Goal: Navigation & Orientation: Find specific page/section

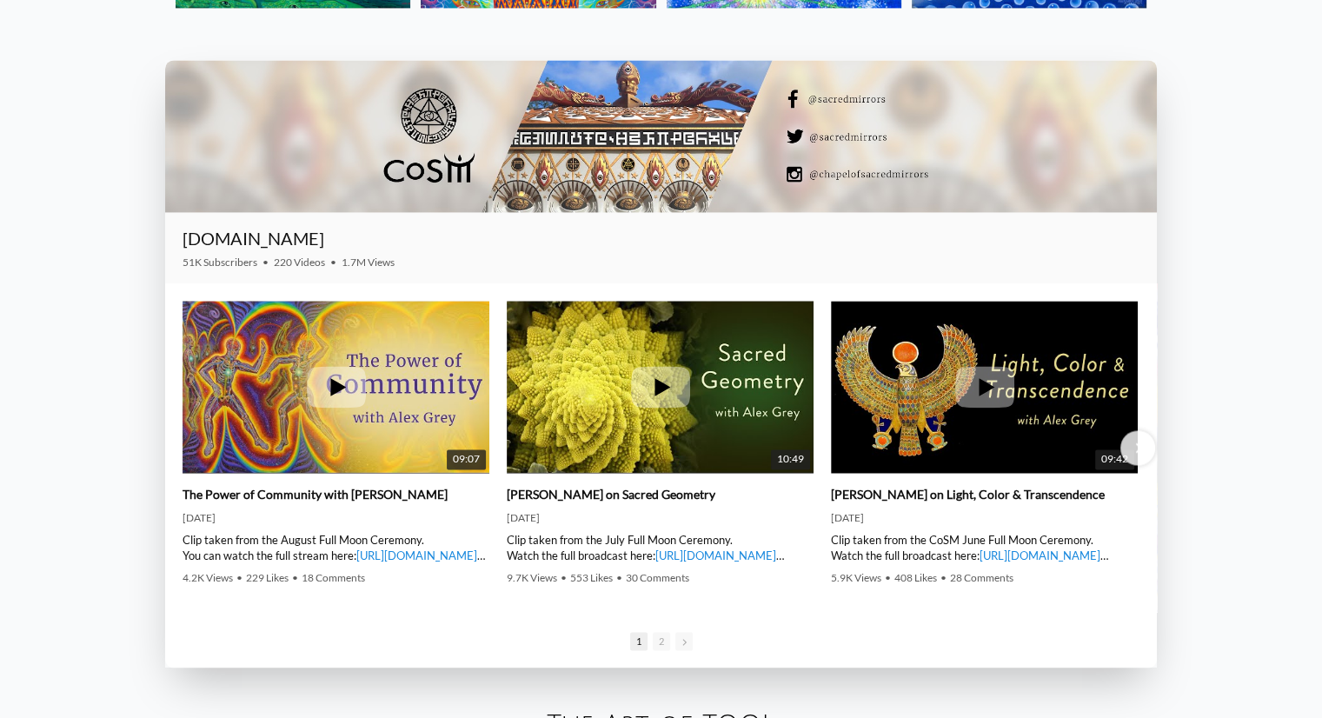
scroll to position [2579, 0]
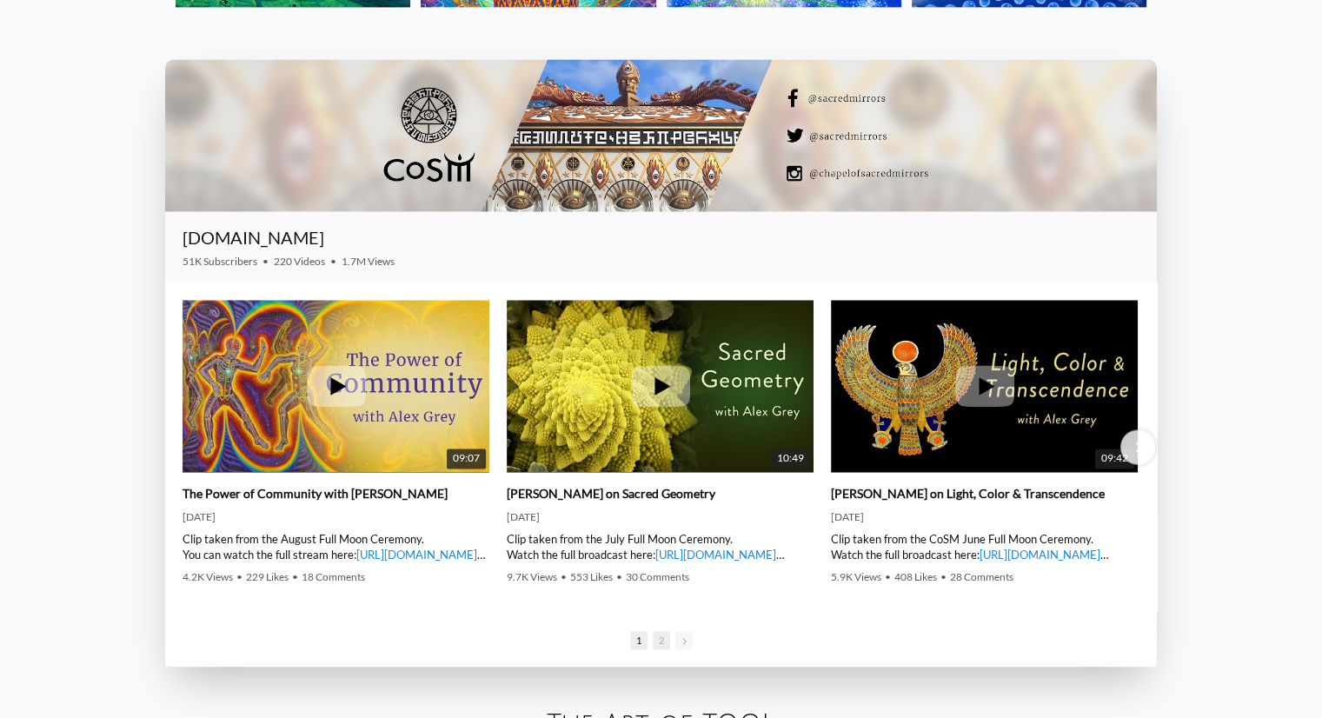
click at [664, 644] on span "2" at bounding box center [661, 640] width 17 height 18
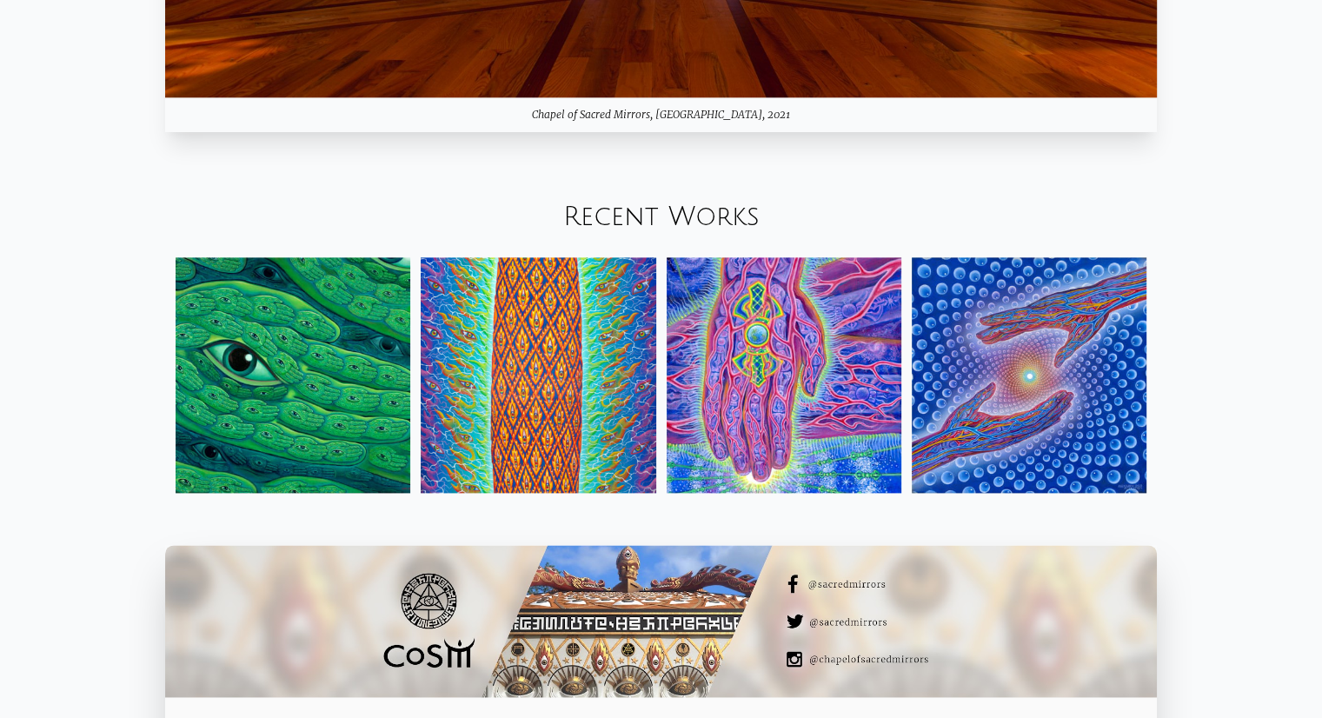
scroll to position [2089, 0]
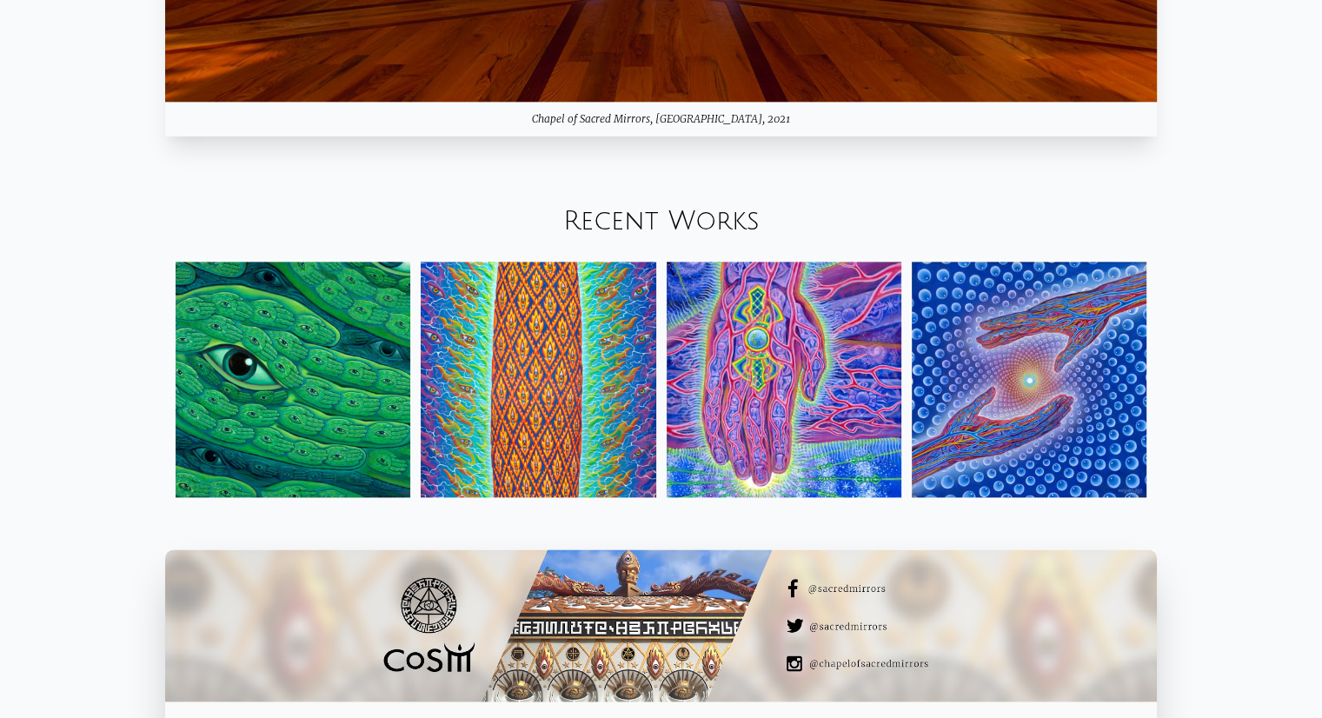
click at [614, 223] on link "Recent Works" at bounding box center [661, 221] width 196 height 29
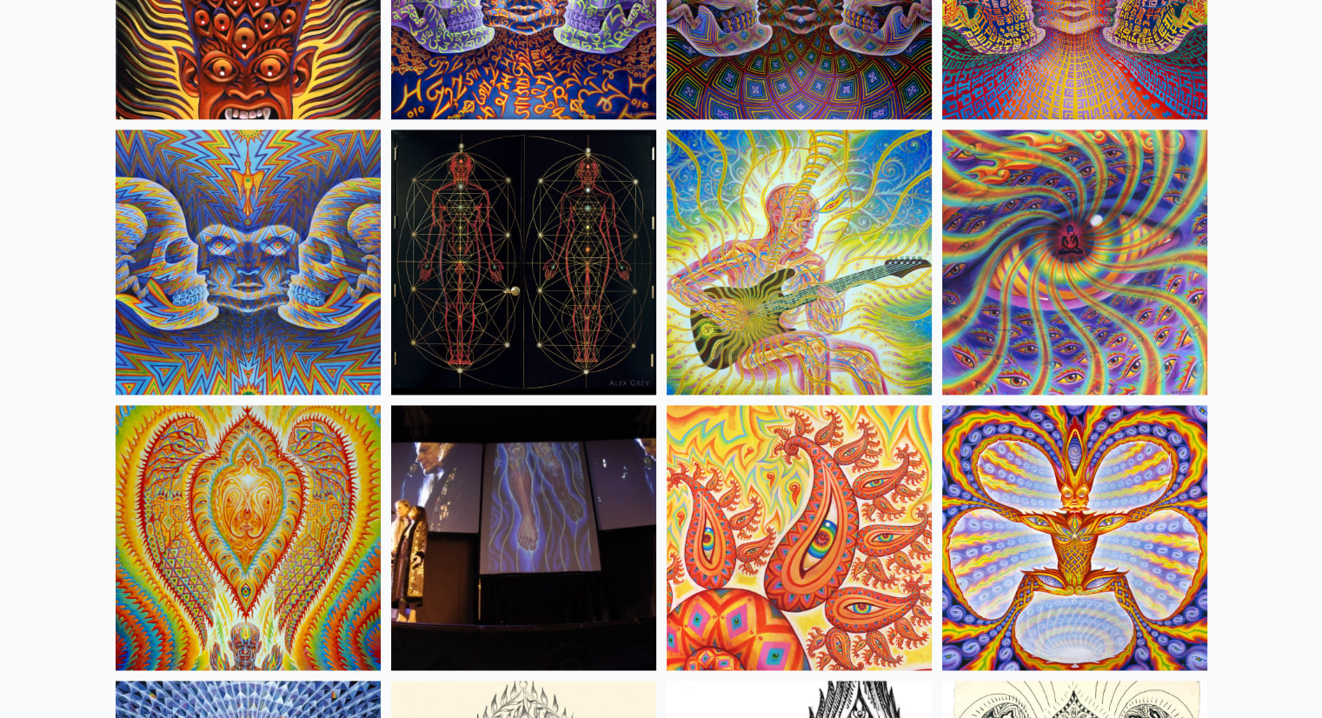
scroll to position [9158, 0]
